Goal: Use online tool/utility: Utilize a website feature to perform a specific function

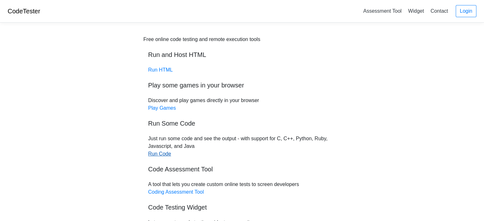
click at [158, 153] on link "Run Code" at bounding box center [159, 153] width 23 height 5
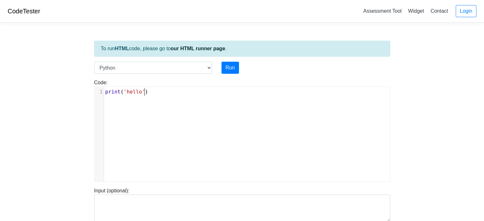
scroll to position [3, 0]
click at [172, 90] on pre "print ( 'hello' )" at bounding box center [249, 92] width 291 height 8
type textarea "print('hello')"
drag, startPoint x: 172, startPoint y: 90, endPoint x: 94, endPoint y: 85, distance: 77.9
click at [94, 85] on div "Code: print('hello') print('hello') x 1 print ( 'hello' )" at bounding box center [242, 130] width 306 height 103
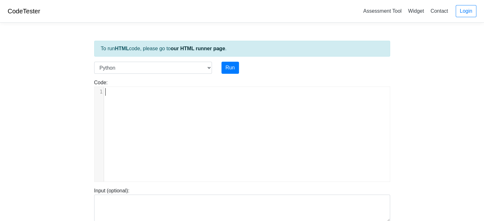
scroll to position [699, 0]
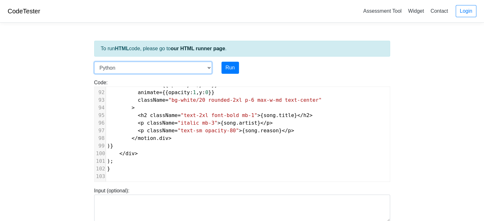
click at [167, 63] on select "C C++ Go Java Javascript Python Ruby" at bounding box center [153, 68] width 118 height 12
click at [153, 63] on select "C C++ Go Java Javascript Python Ruby" at bounding box center [153, 68] width 118 height 12
select select "javascript"
click at [94, 62] on select "C C++ Go Java Javascript Python Ruby" at bounding box center [153, 68] width 118 height 12
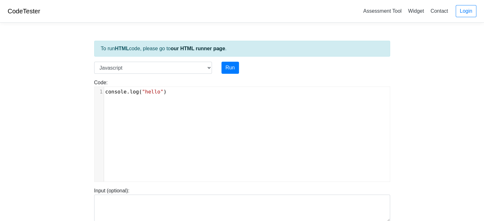
scroll to position [3, 0]
drag, startPoint x: 186, startPoint y: 96, endPoint x: 182, endPoint y: 95, distance: 3.7
click at [182, 95] on div "xxxxxxxxxx 1 console . log ( "hello" )" at bounding box center [247, 139] width 305 height 104
type textarea "console.log("hello")"
drag, startPoint x: 181, startPoint y: 94, endPoint x: 80, endPoint y: 88, distance: 100.5
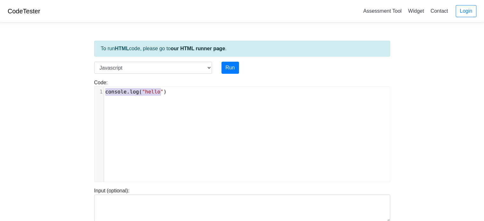
click at [80, 88] on body "CodeTester Assessment Tool Widget Contact Login To run HTML code, please go to …" at bounding box center [242, 170] width 484 height 340
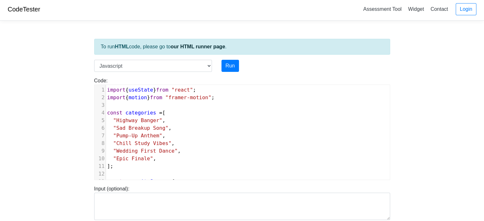
scroll to position [0, 0]
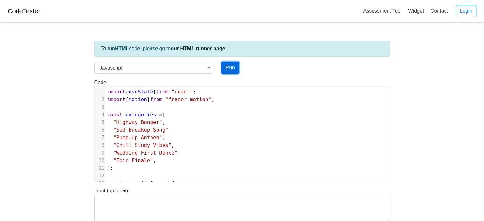
click at [230, 64] on button "Run" at bounding box center [231, 68] width 18 height 12
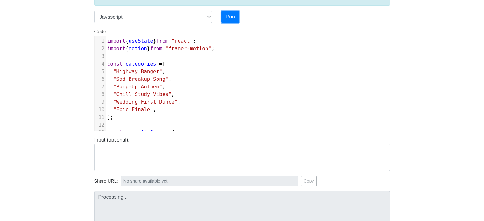
scroll to position [96, 0]
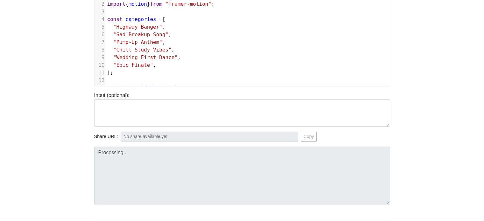
type input "https://codetester.io/runner?s=JOXY9mJqX8"
type textarea "Submission status: Runtime Error (NZEC) Stderr: /box/script.js:1 import { useSt…"
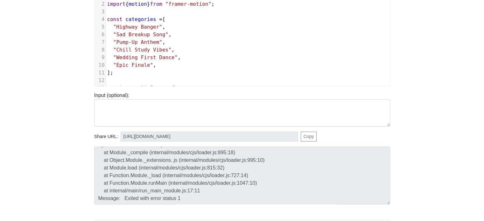
scroll to position [61, 0]
